Goal: Communication & Community: Answer question/provide support

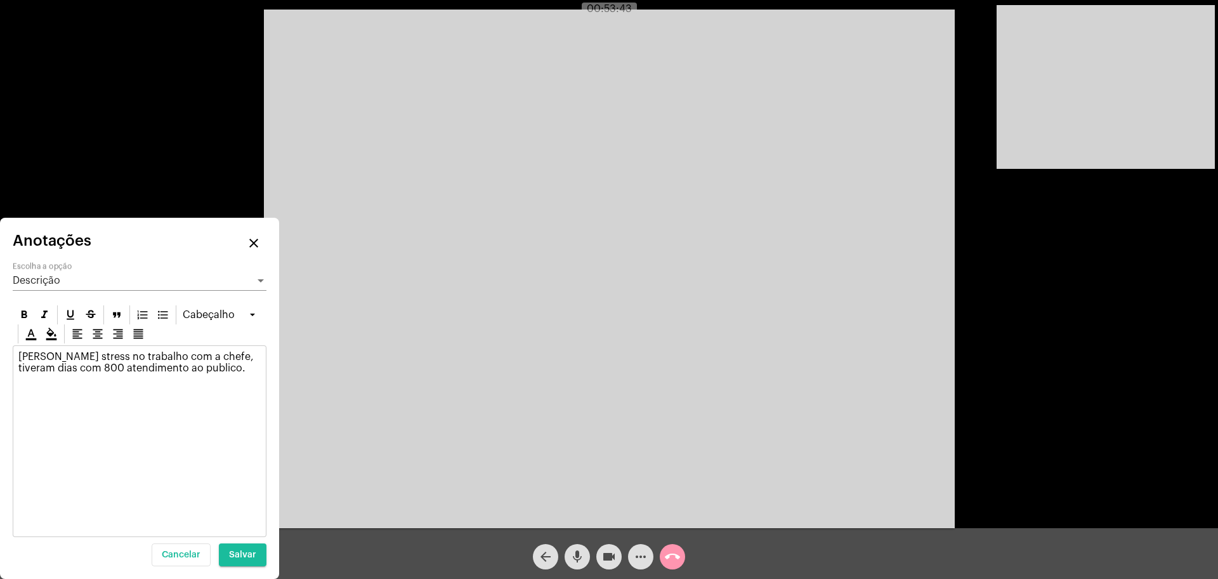
click at [225, 390] on div "[PERSON_NAME] stress no trabalho com a chefe, tiveram dias com 800 atendimento …" at bounding box center [140, 441] width 254 height 192
click at [221, 372] on p "[PERSON_NAME] stress no trabalho com a chefe, tiveram dias com 800 atendimento …" at bounding box center [139, 362] width 242 height 23
click at [249, 551] on span "Salvar" at bounding box center [242, 554] width 27 height 9
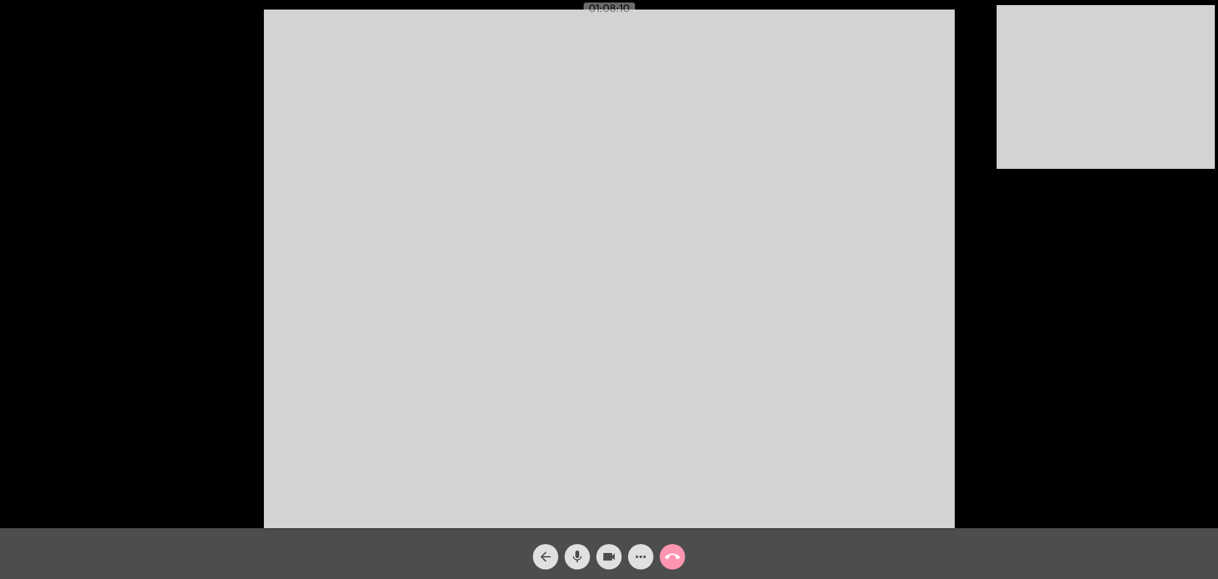
click at [634, 313] on video at bounding box center [609, 269] width 691 height 518
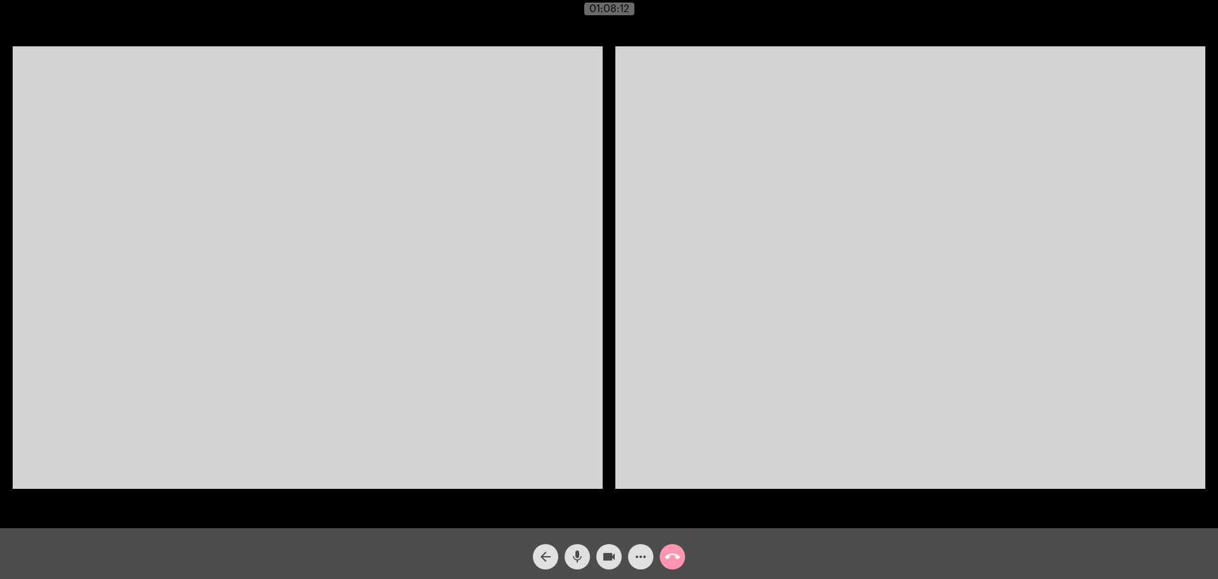
click at [477, 329] on video at bounding box center [308, 267] width 590 height 442
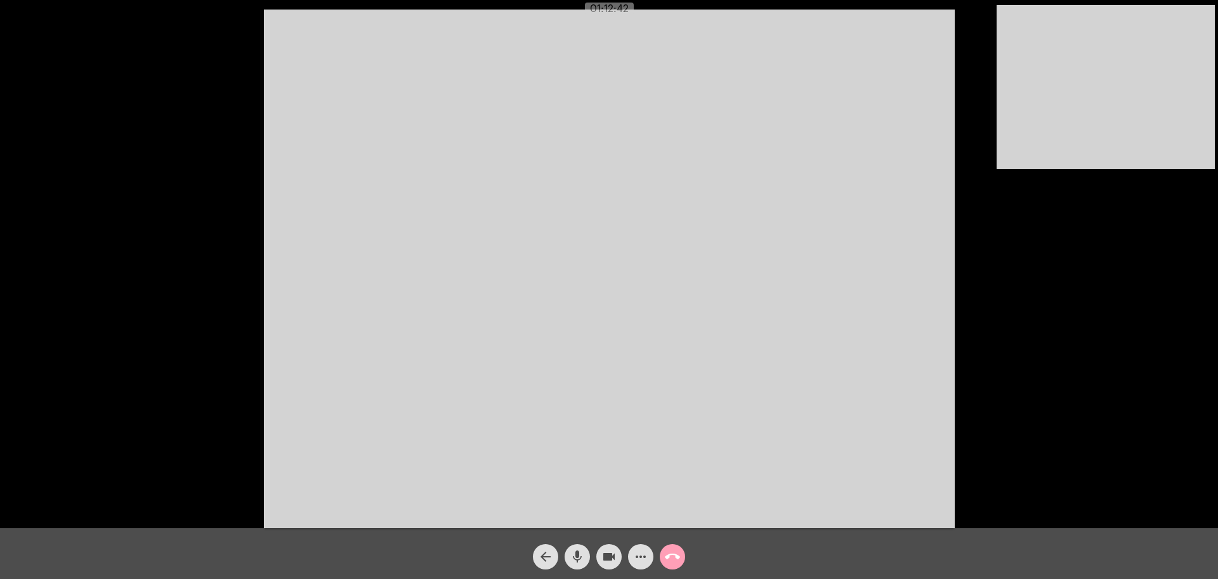
click at [675, 555] on mat-icon "call_end" at bounding box center [672, 556] width 15 height 15
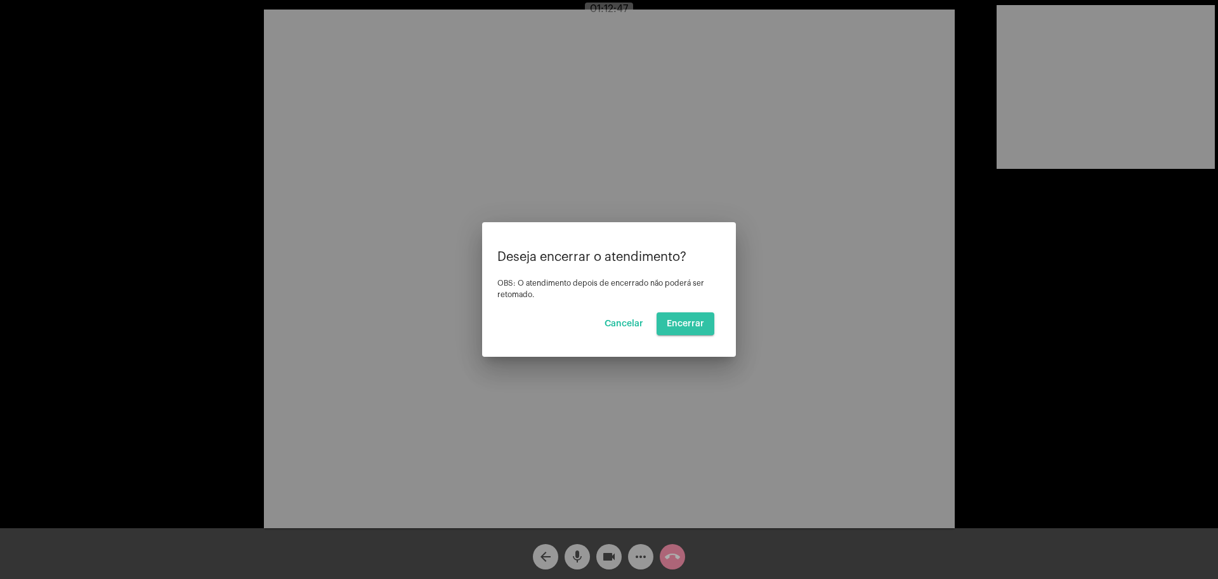
click at [690, 325] on span "Encerrar" at bounding box center [685, 323] width 37 height 9
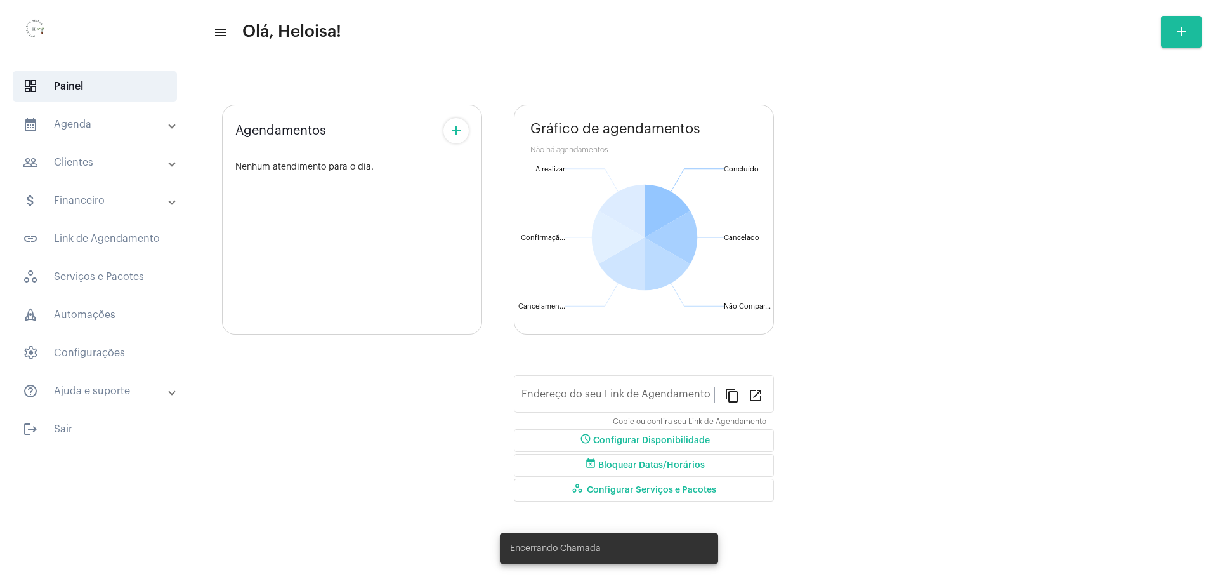
type input "[URL][DOMAIN_NAME]"
